Goal: Task Accomplishment & Management: Manage account settings

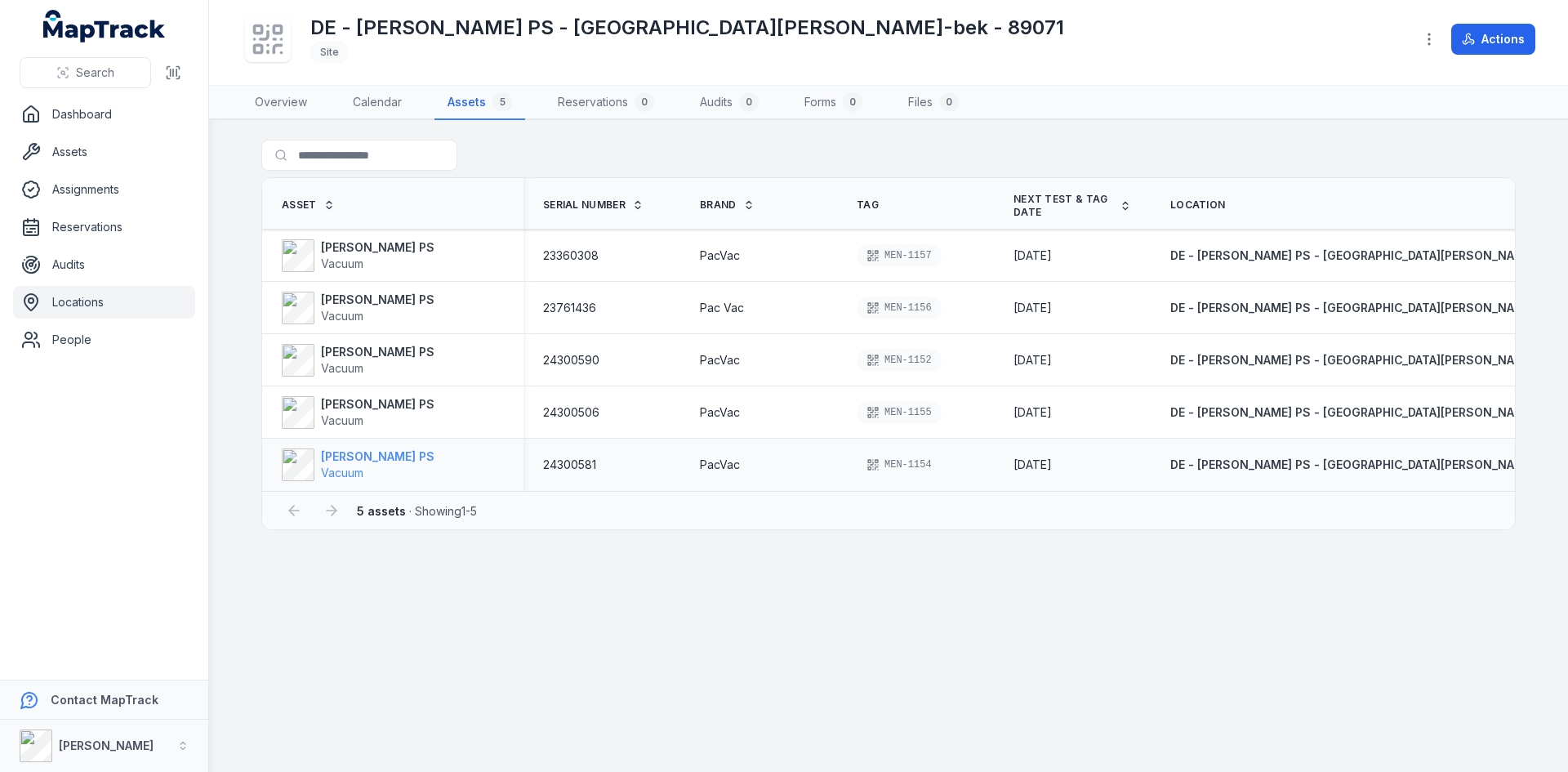
click at [343, 455] on strong "[PERSON_NAME] PS" at bounding box center [377, 456] width 114 height 16
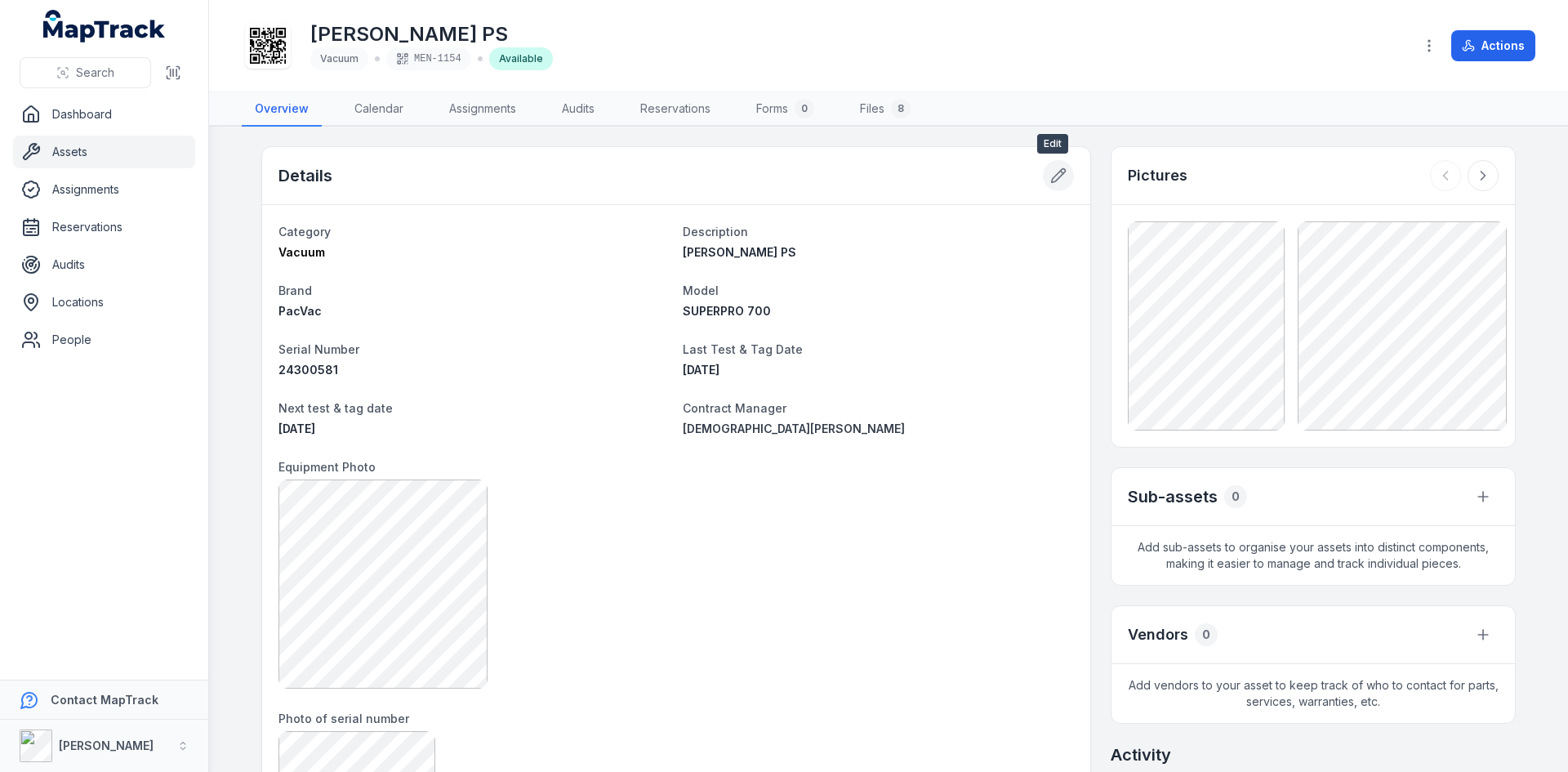
click at [1061, 172] on icon at bounding box center [1062, 172] width 3 height 3
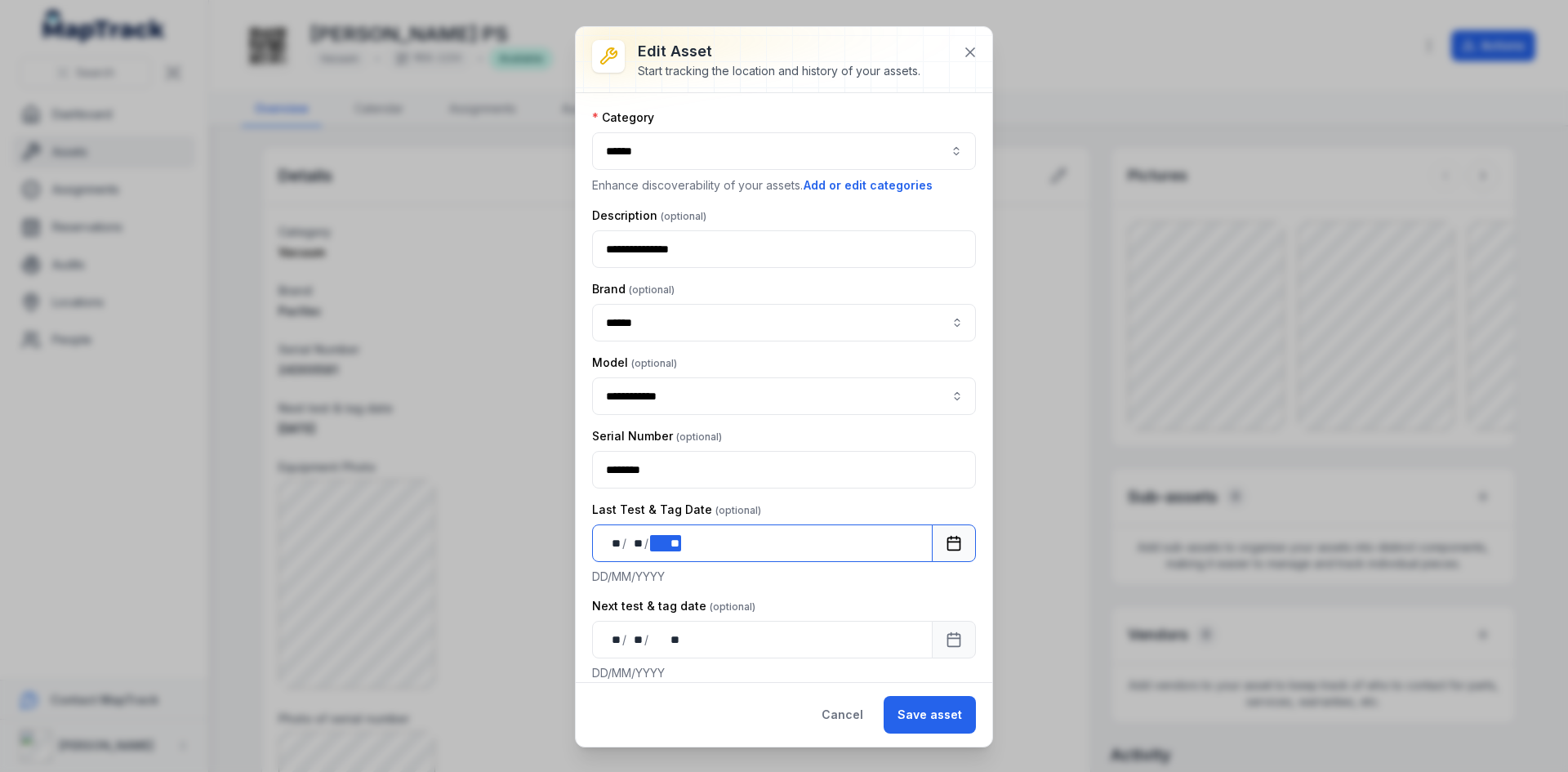
click at [693, 546] on div "** ** / ** ** / **** **" at bounding box center [762, 543] width 341 height 37
click at [915, 709] on button "Save asset" at bounding box center [930, 714] width 92 height 37
